Goal: Information Seeking & Learning: Learn about a topic

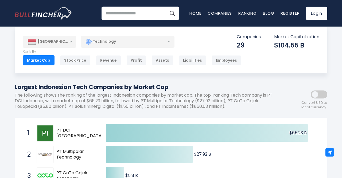
scroll to position [37, 0]
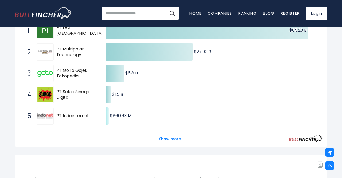
scroll to position [111, 0]
click at [171, 140] on button "Show more..." at bounding box center [171, 139] width 31 height 9
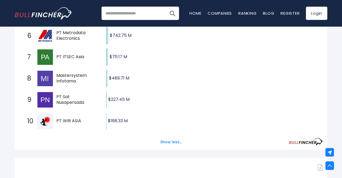
scroll to position [222, 0]
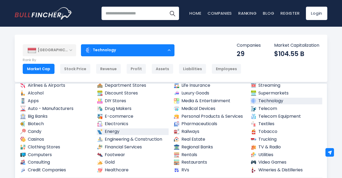
click at [117, 131] on link "Energy" at bounding box center [133, 131] width 72 height 7
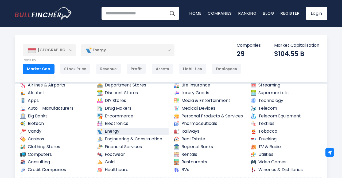
scroll to position [29, 0]
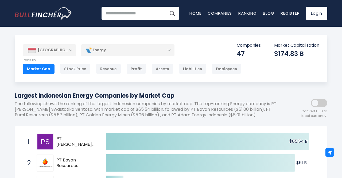
click at [146, 50] on div "Energy" at bounding box center [127, 50] width 93 height 12
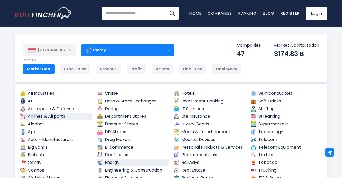
click at [50, 114] on link "Airlines & Airports" at bounding box center [56, 116] width 72 height 7
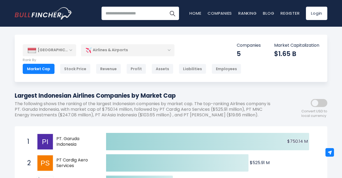
click at [156, 52] on div "Airlines & Airports" at bounding box center [127, 50] width 93 height 12
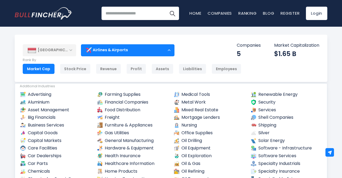
scroll to position [158, 0]
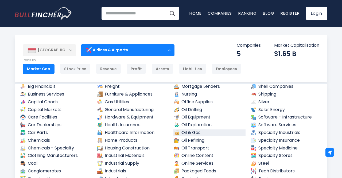
click at [196, 134] on link "Oil & Gas" at bounding box center [209, 133] width 72 height 7
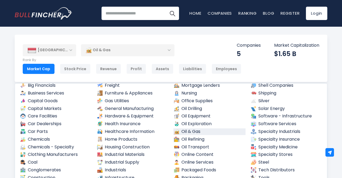
scroll to position [156, 0]
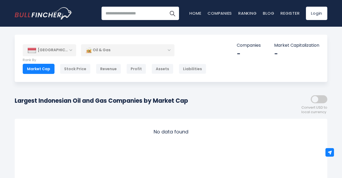
click at [157, 54] on div "Oil & Gas" at bounding box center [127, 50] width 93 height 12
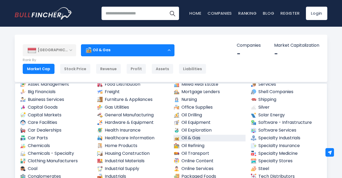
scroll to position [155, 0]
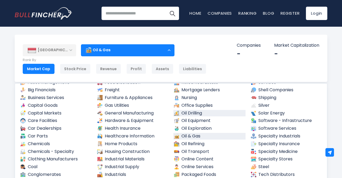
click at [211, 110] on link "Oil Drilling" at bounding box center [209, 113] width 72 height 7
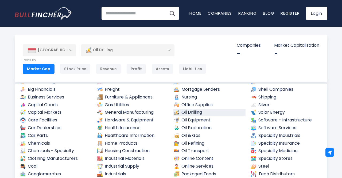
scroll to position [152, 0]
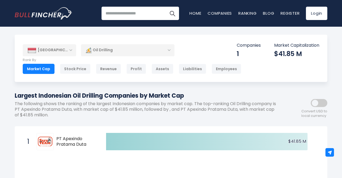
click at [148, 54] on div "Oil Drilling" at bounding box center [127, 50] width 93 height 12
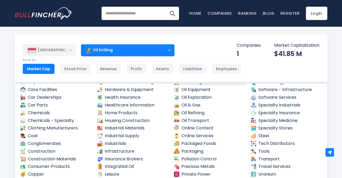
scroll to position [189, 0]
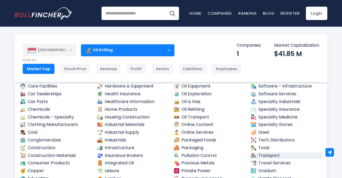
click at [272, 156] on link "Transport" at bounding box center [286, 155] width 72 height 7
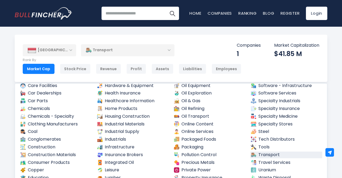
scroll to position [187, 0]
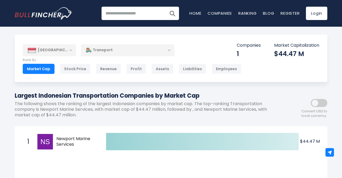
click at [146, 51] on div "Transport" at bounding box center [127, 50] width 93 height 12
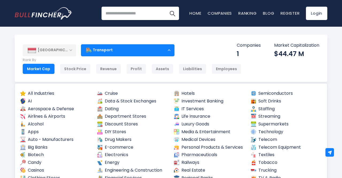
click at [161, 51] on div "Transport" at bounding box center [127, 50] width 93 height 12
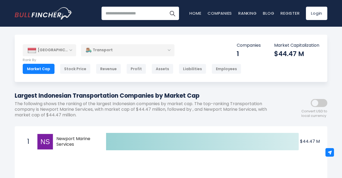
click at [143, 45] on div "Transport" at bounding box center [127, 50] width 93 height 12
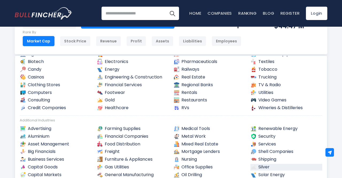
scroll to position [34, 0]
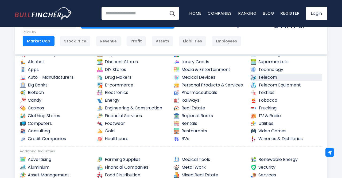
click at [272, 75] on link "Telecom" at bounding box center [286, 77] width 72 height 7
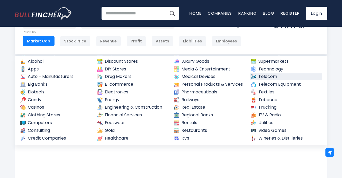
scroll to position [32, 0]
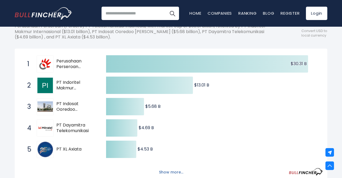
click at [170, 173] on button "Show more..." at bounding box center [171, 172] width 31 height 9
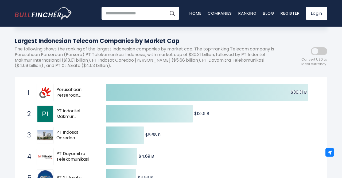
scroll to position [55, 0]
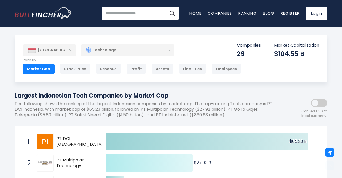
scroll to position [111, 0]
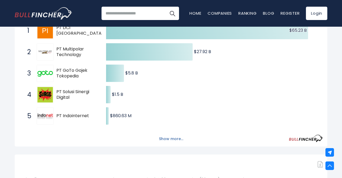
click at [173, 140] on button "Show more..." at bounding box center [171, 139] width 31 height 9
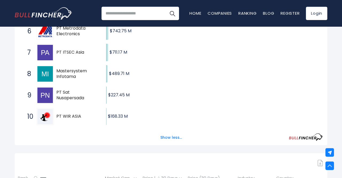
scroll to position [222, 0]
